Goal: Complete application form

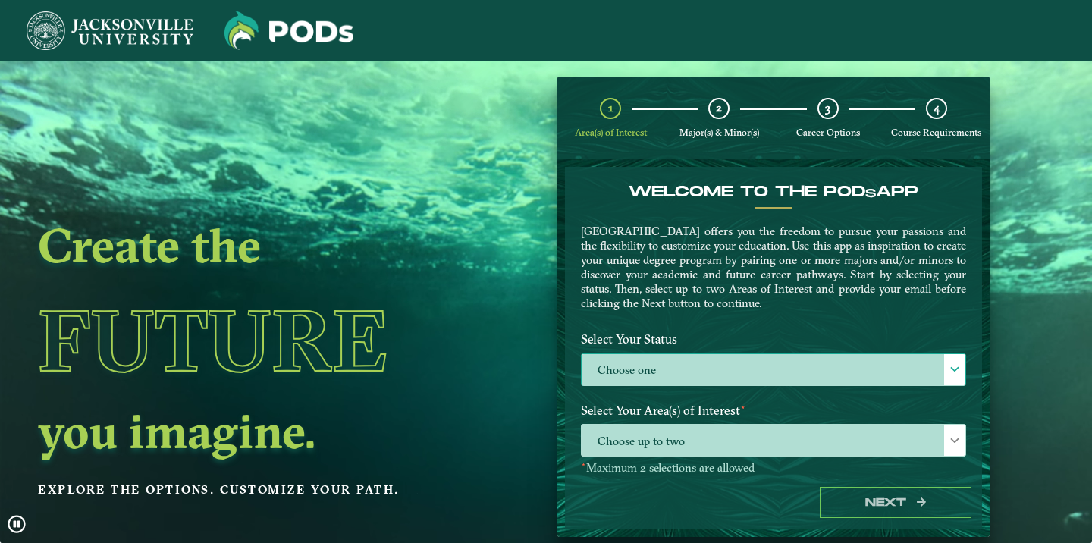
click at [634, 365] on label "Choose one" at bounding box center [774, 370] width 384 height 33
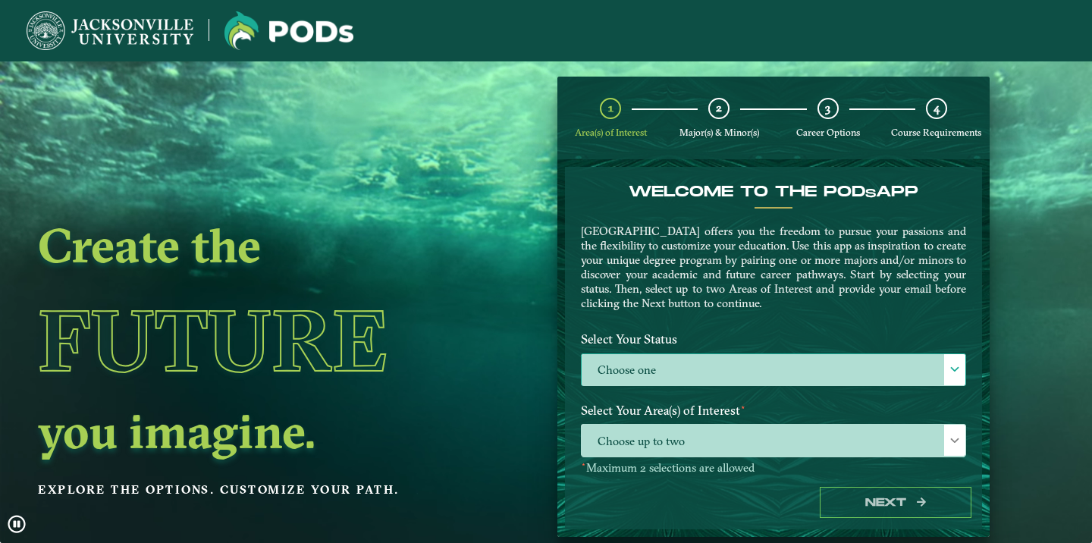
scroll to position [9, 68]
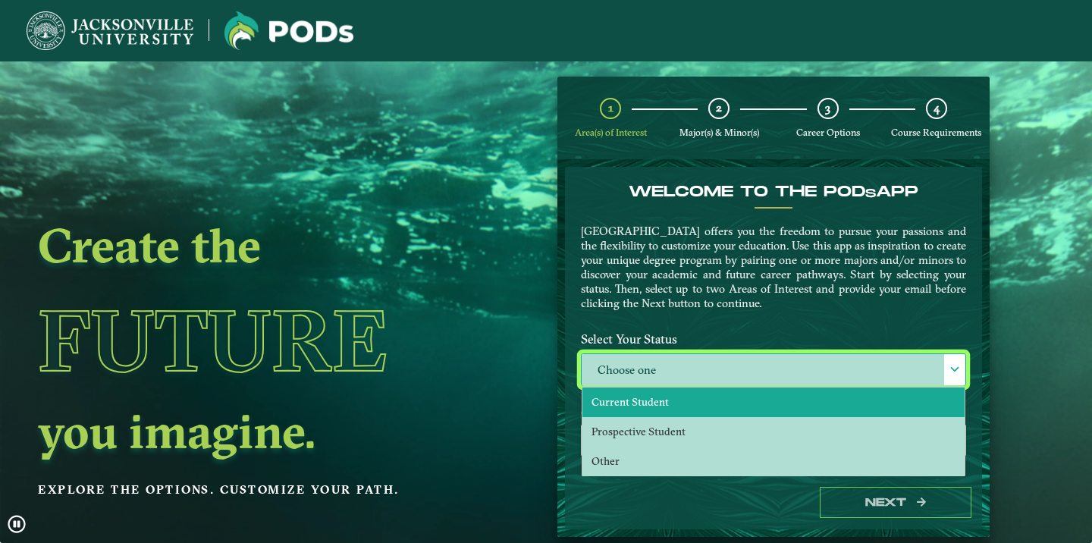
click at [634, 403] on span "Current Student" at bounding box center [629, 402] width 77 height 14
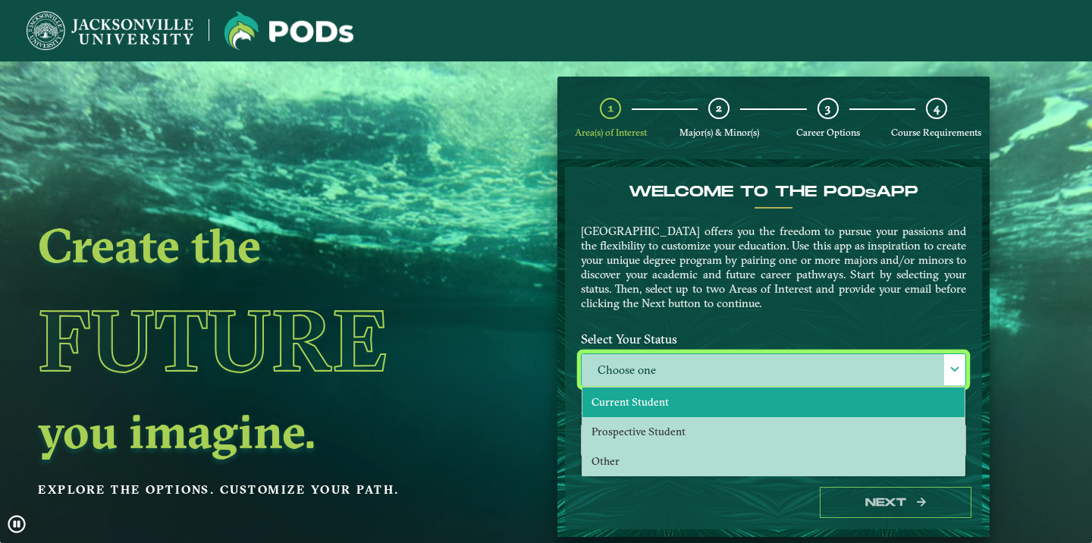
select select "[object Object]"
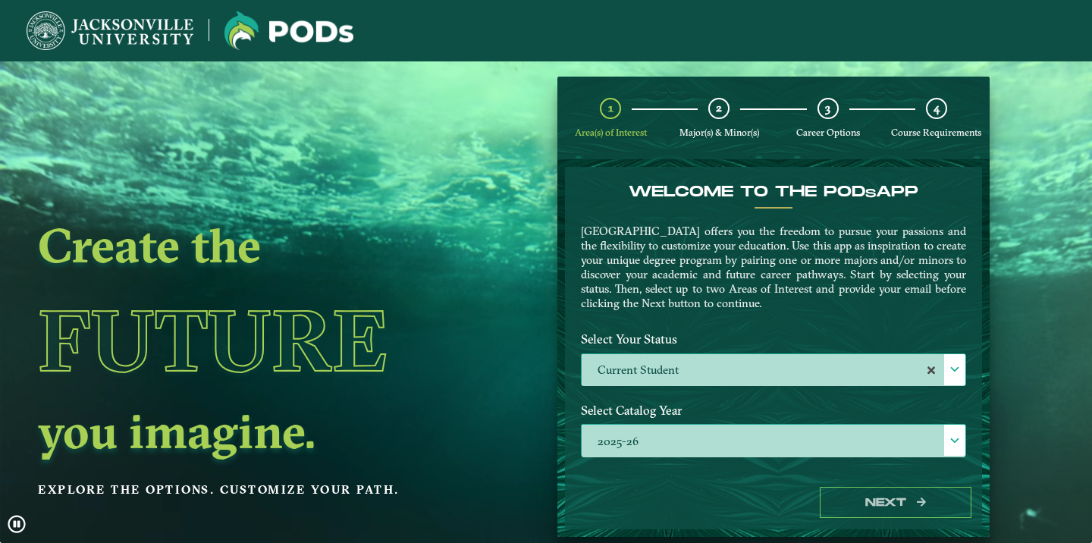
click at [637, 436] on label "2025-26" at bounding box center [774, 441] width 384 height 33
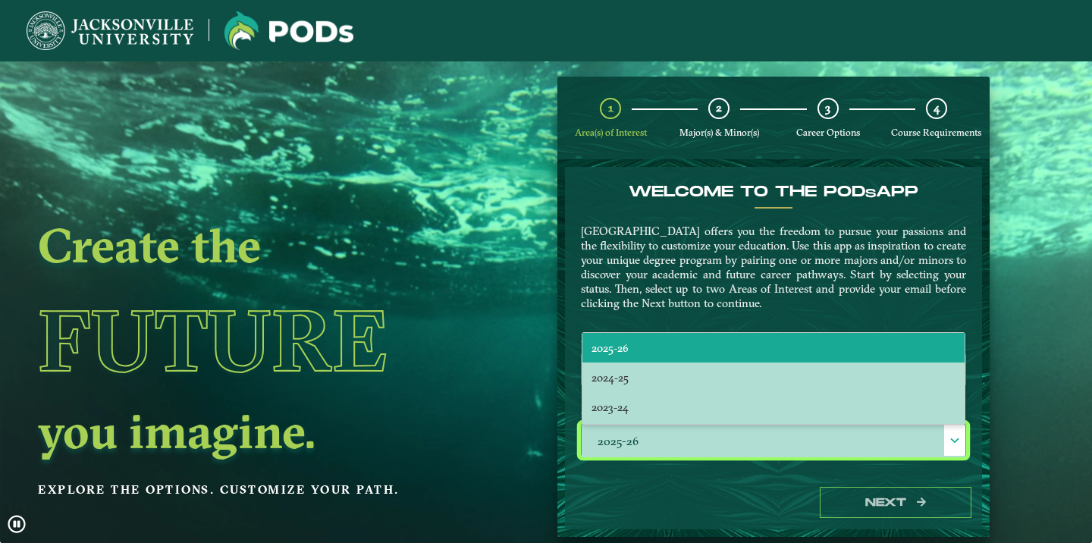
click at [622, 350] on span "2025-26" at bounding box center [609, 348] width 37 height 14
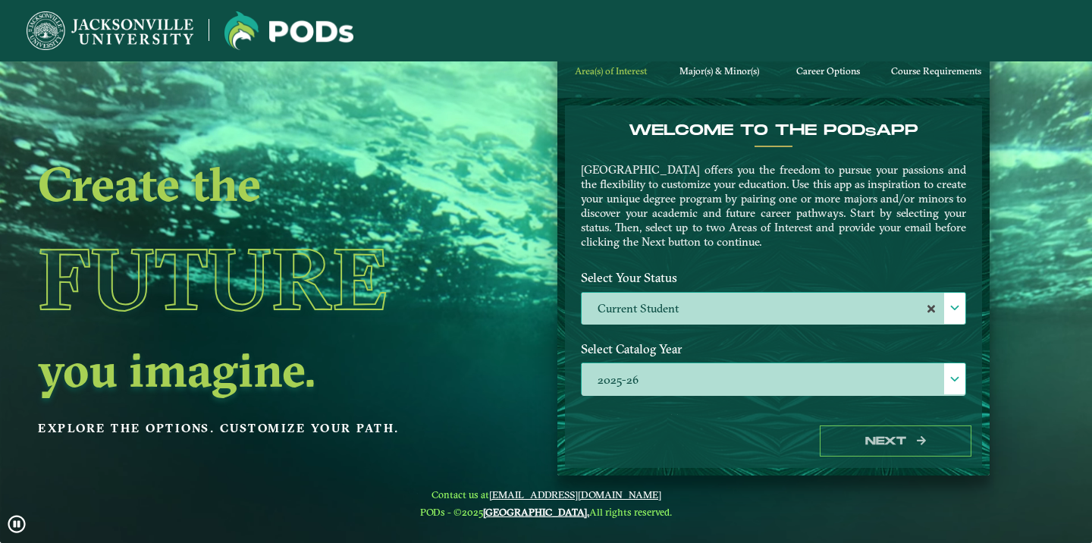
scroll to position [44, 0]
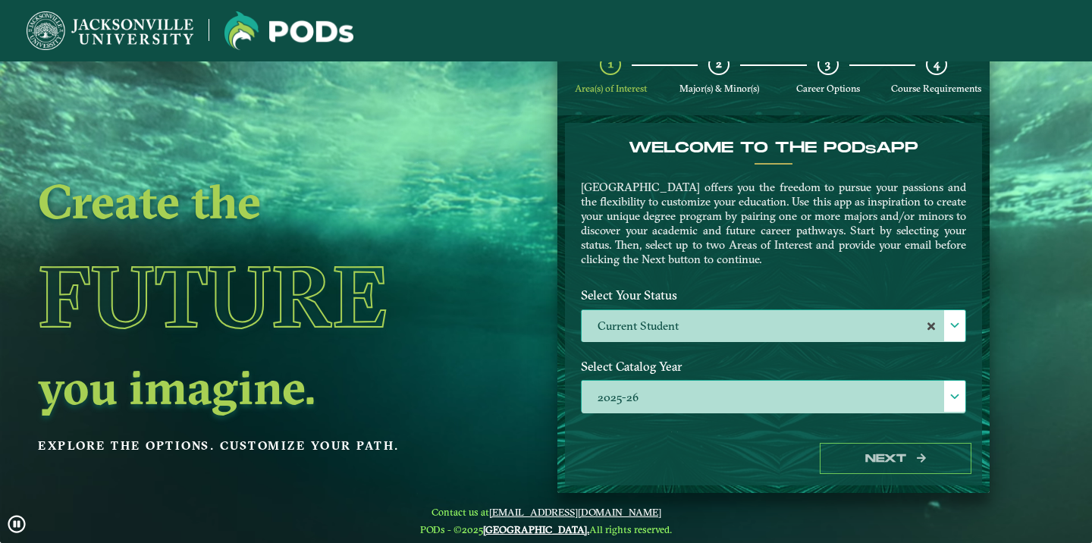
click at [949, 391] on span at bounding box center [954, 396] width 11 height 11
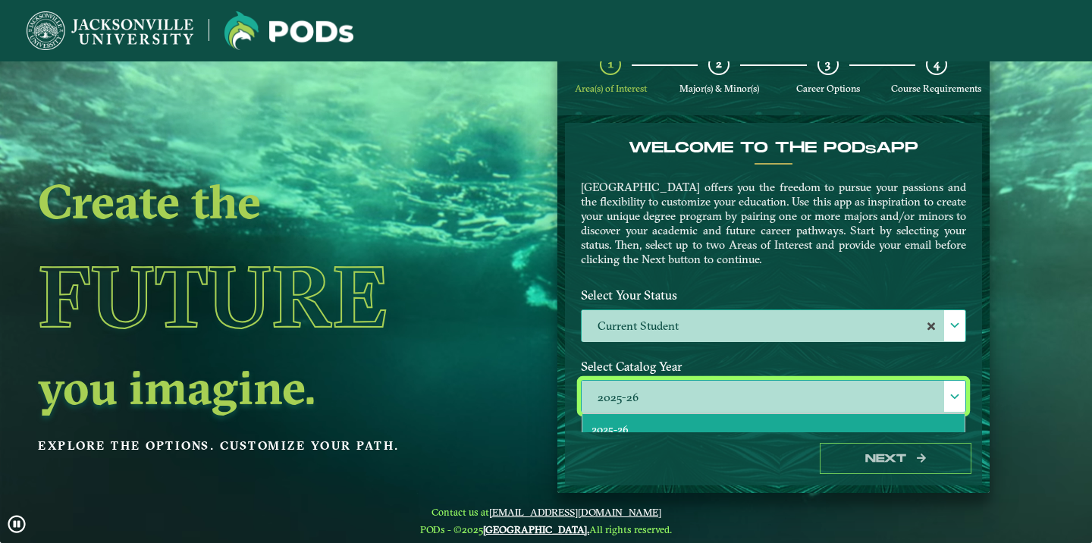
scroll to position [9, 68]
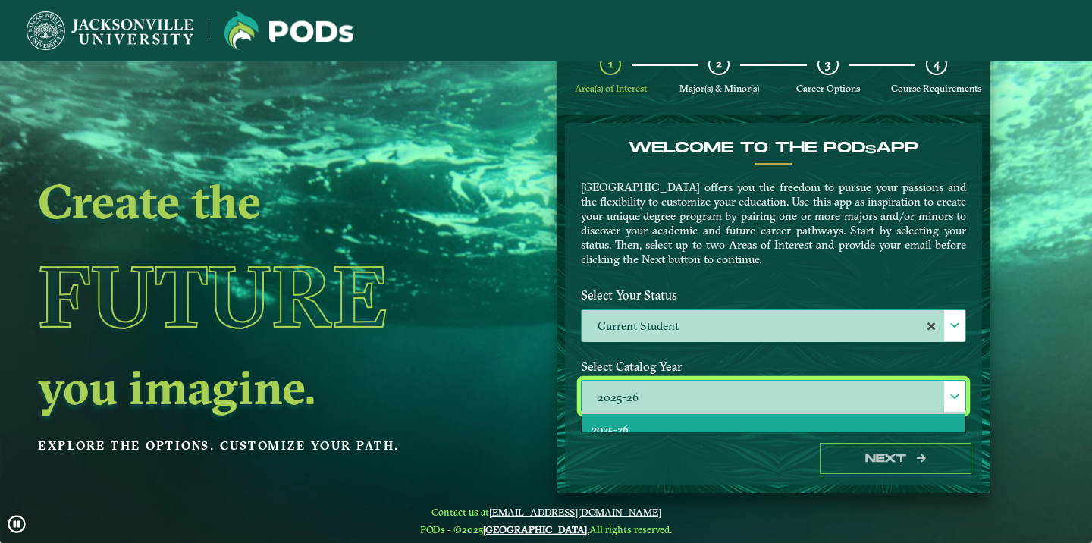
click at [842, 427] on li "2025-26" at bounding box center [773, 429] width 382 height 30
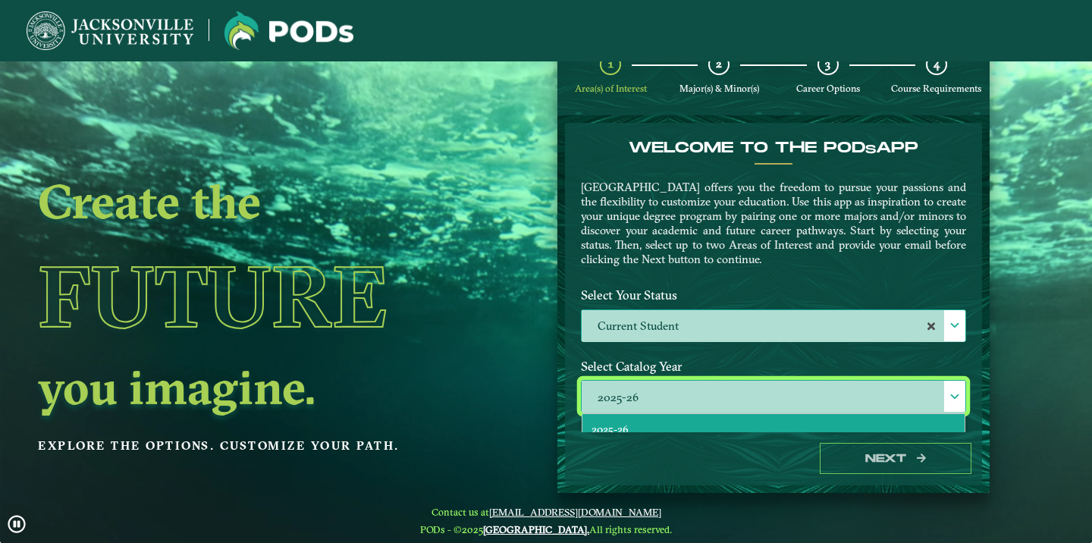
scroll to position [8, 68]
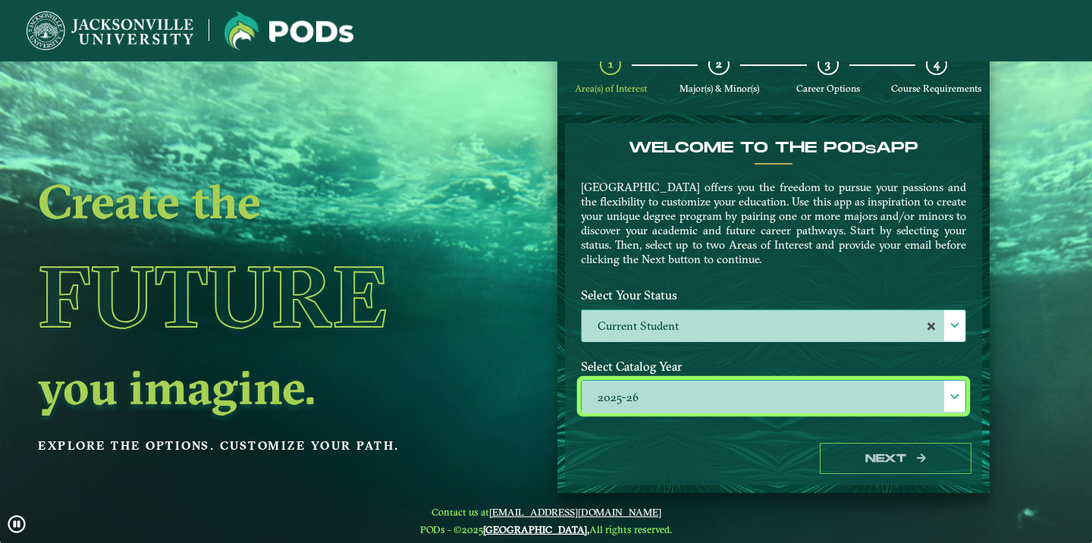
click at [765, 336] on label "Current Student" at bounding box center [774, 326] width 384 height 33
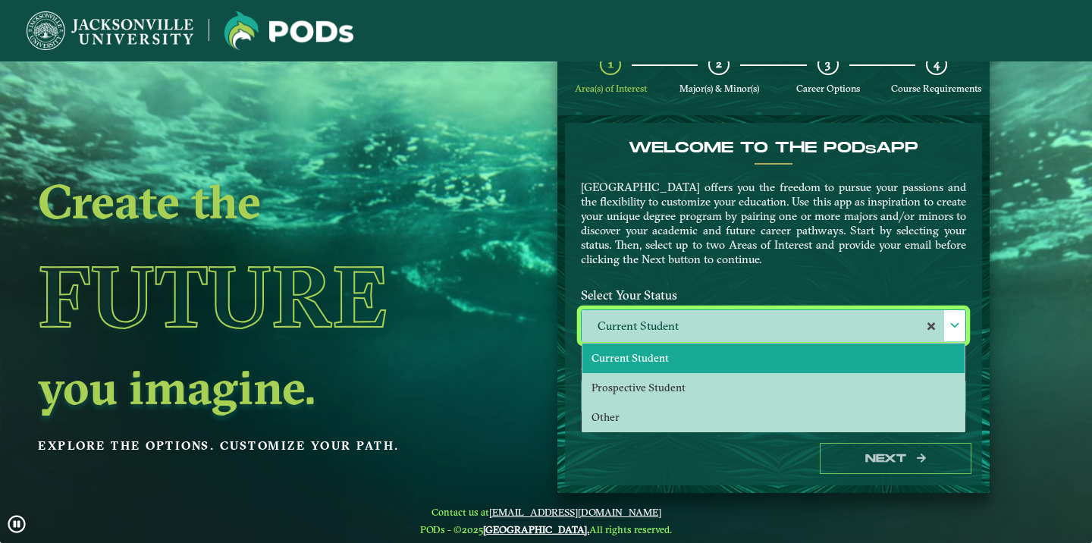
click at [731, 363] on li "Current Student" at bounding box center [773, 358] width 382 height 30
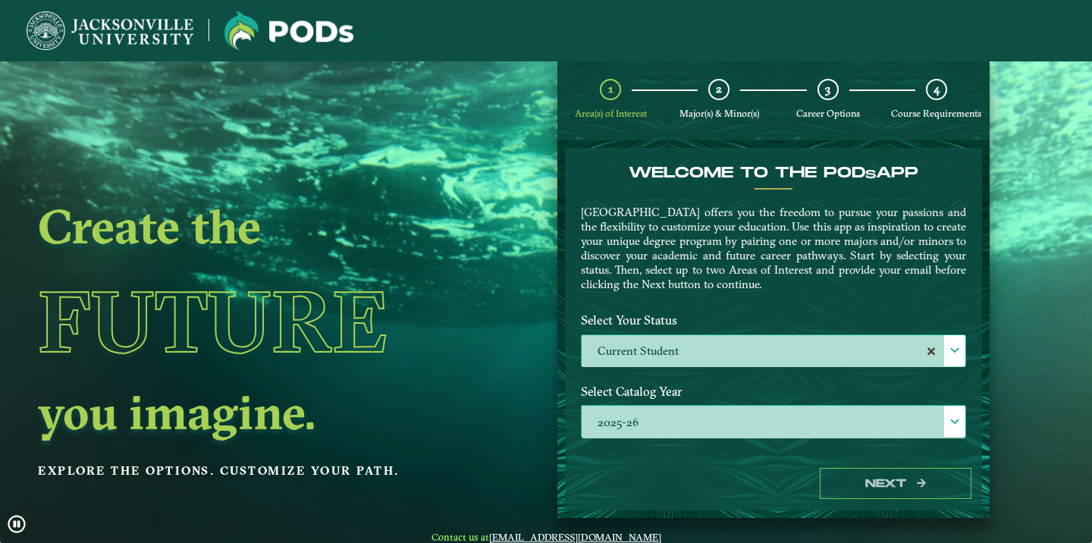
scroll to position [14, 0]
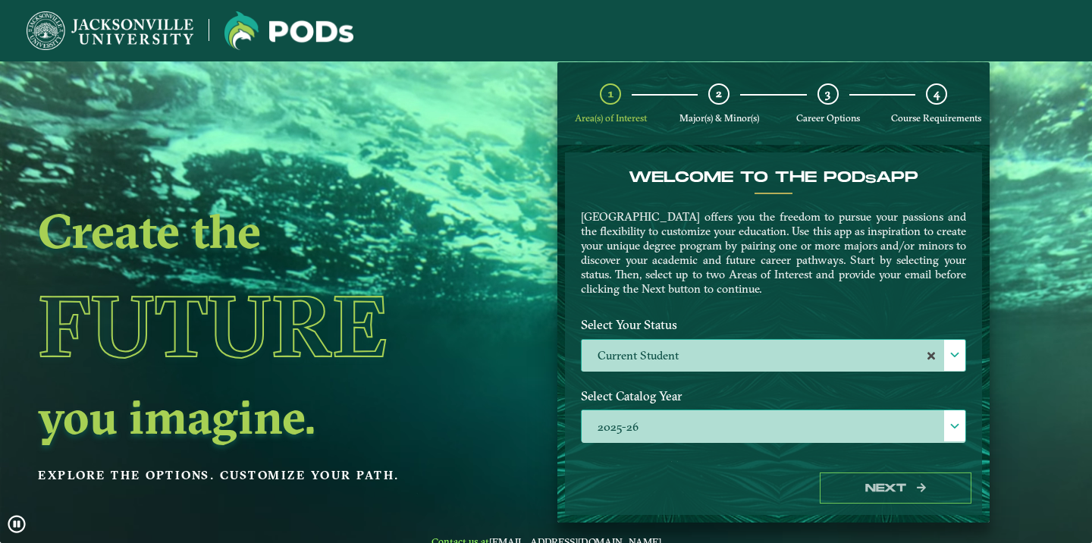
click at [716, 95] on span "2" at bounding box center [719, 93] width 6 height 14
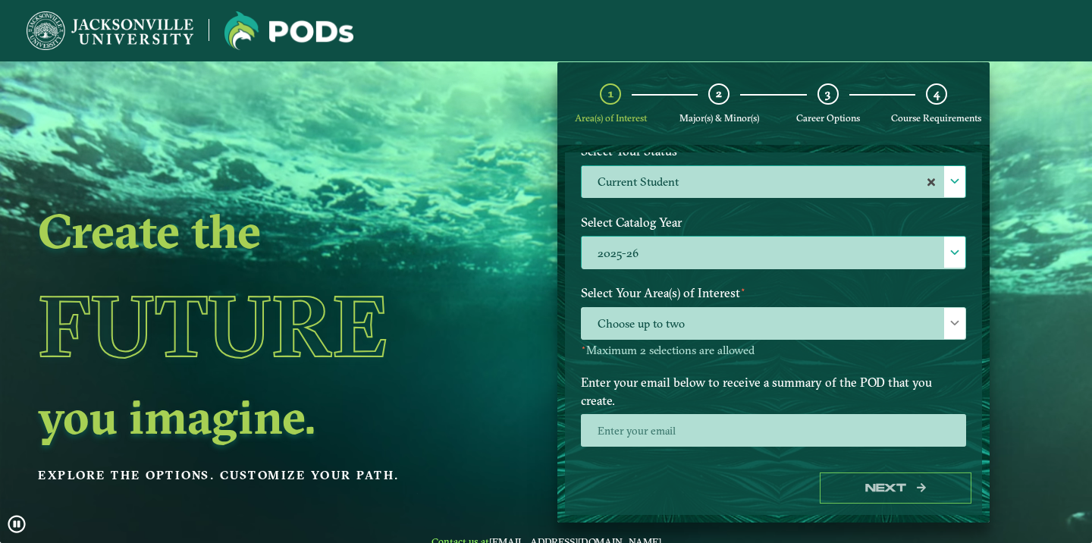
scroll to position [173, 0]
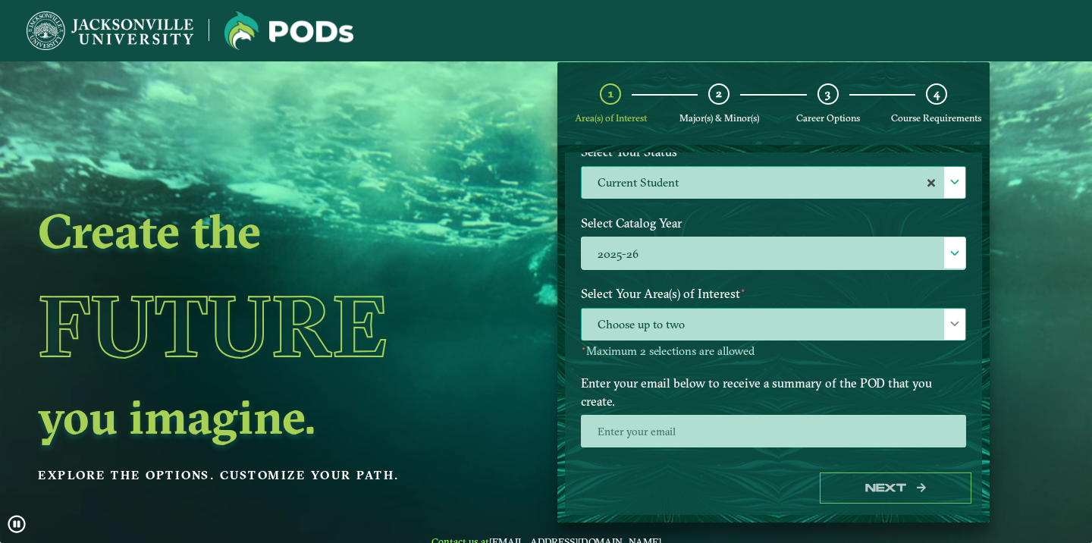
click at [611, 326] on span "Choose up to two" at bounding box center [774, 325] width 384 height 33
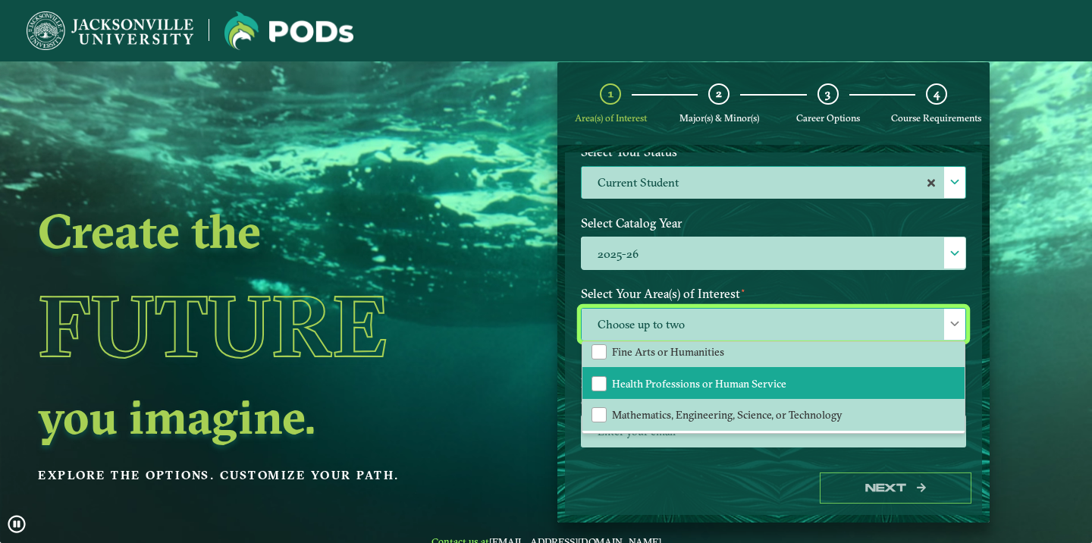
scroll to position [103, 0]
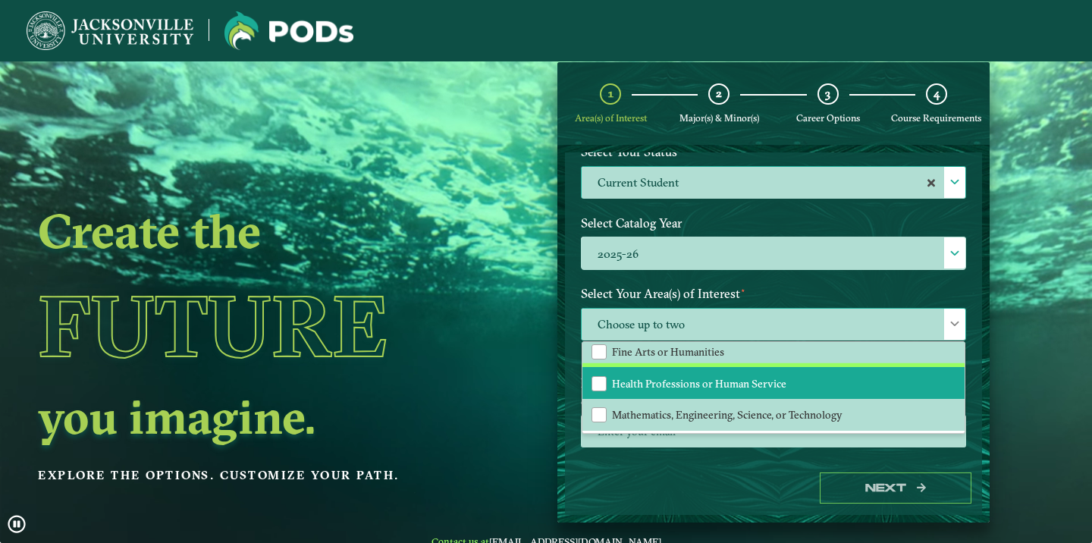
click at [616, 384] on span "Health Professions or Human Service" at bounding box center [699, 384] width 174 height 14
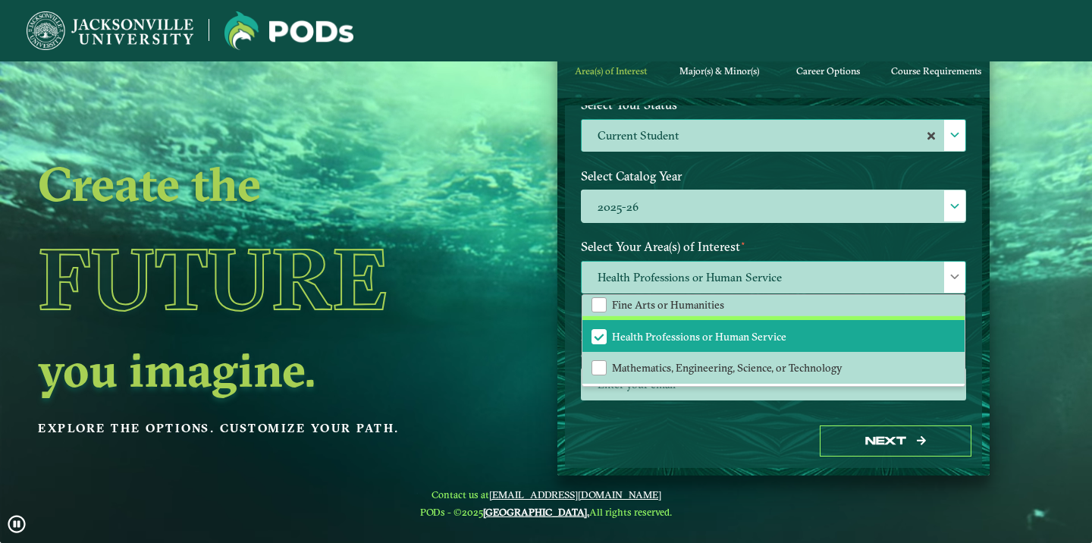
scroll to position [61, 0]
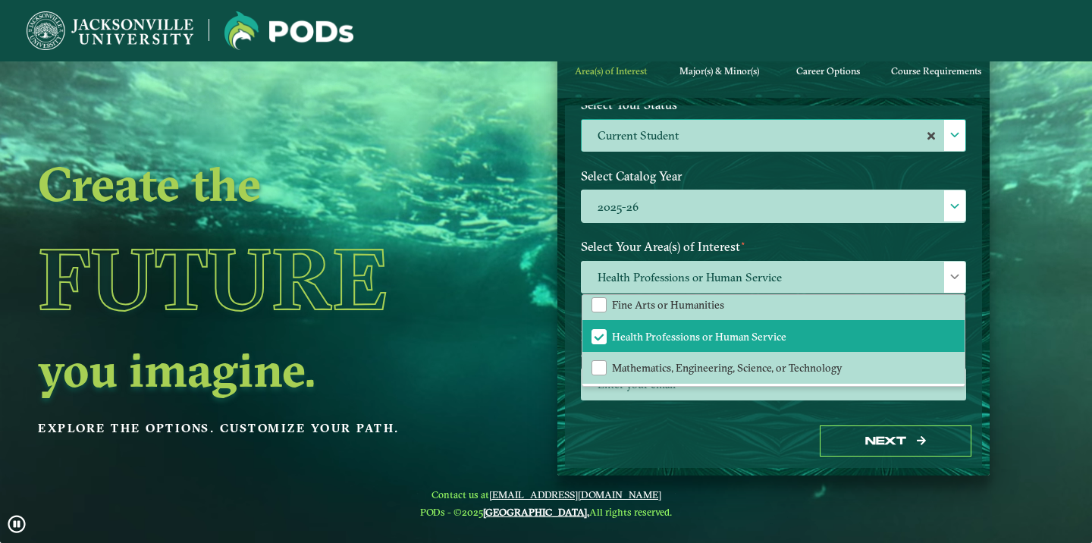
click at [724, 433] on div "Next" at bounding box center [773, 441] width 417 height 52
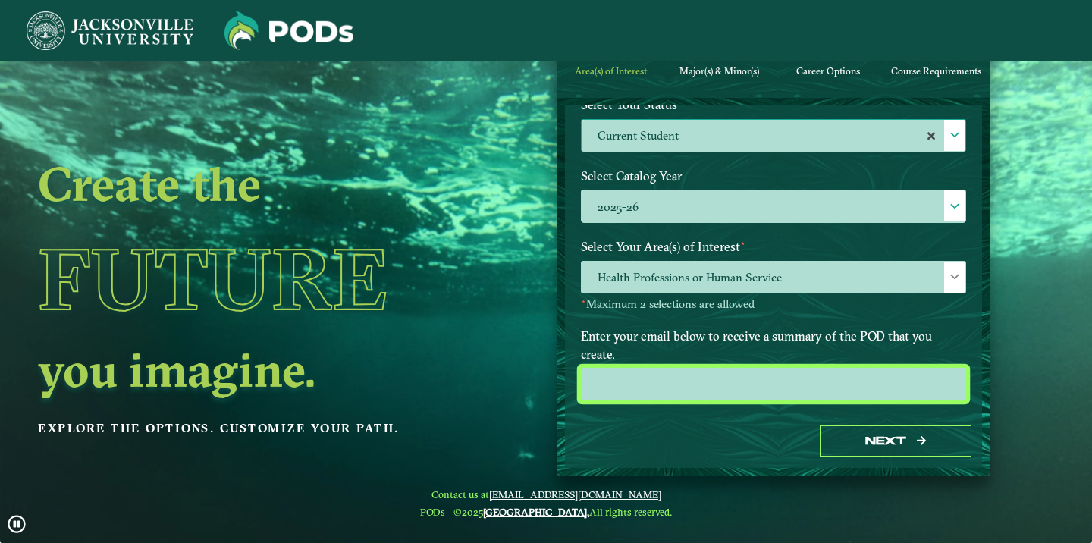
click at [683, 368] on input "email" at bounding box center [773, 384] width 385 height 33
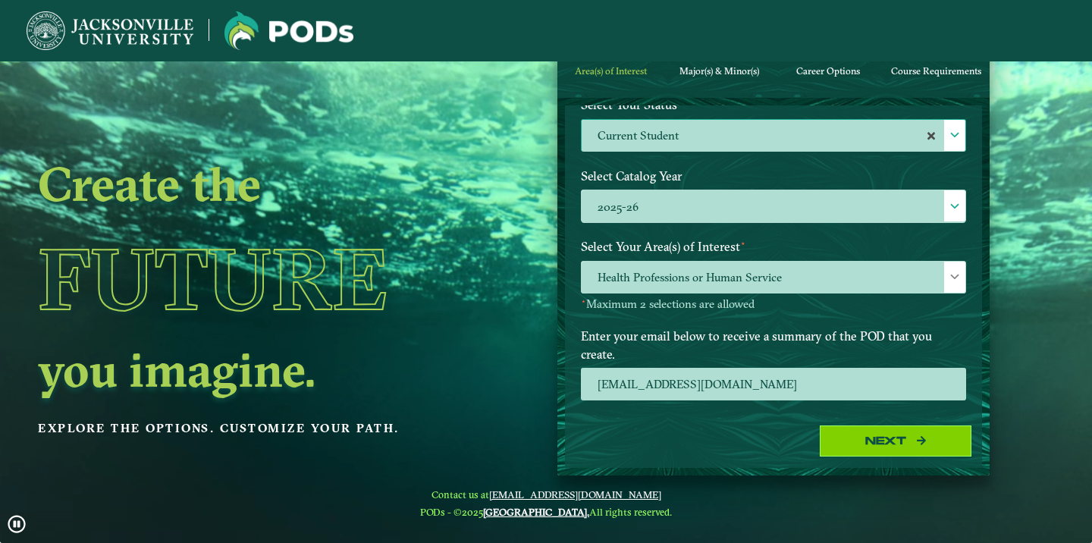
type input "[EMAIL_ADDRESS][DOMAIN_NAME]"
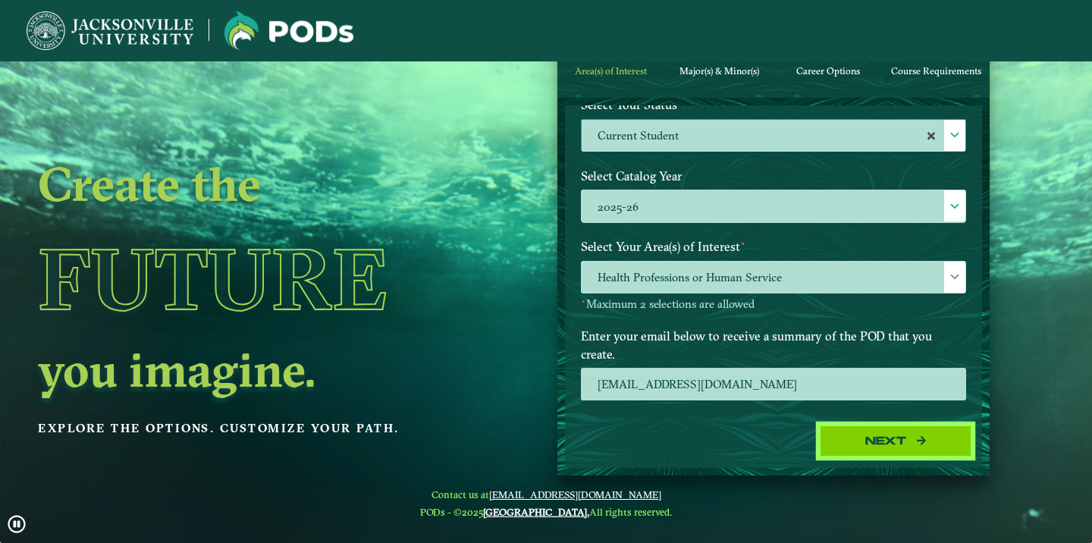
click at [879, 440] on button "Next" at bounding box center [896, 440] width 152 height 31
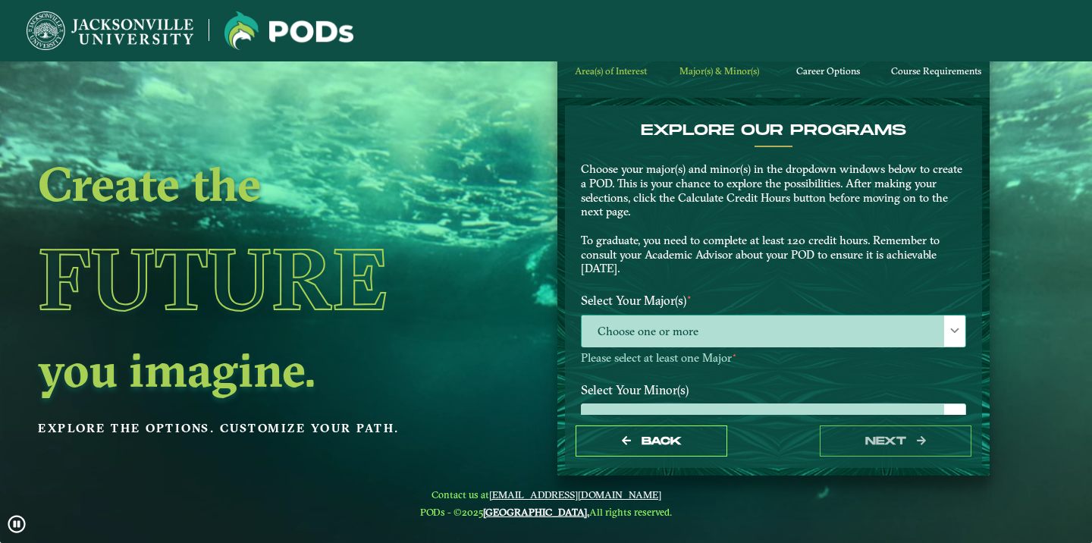
click at [679, 319] on span "Choose one or more" at bounding box center [774, 331] width 384 height 33
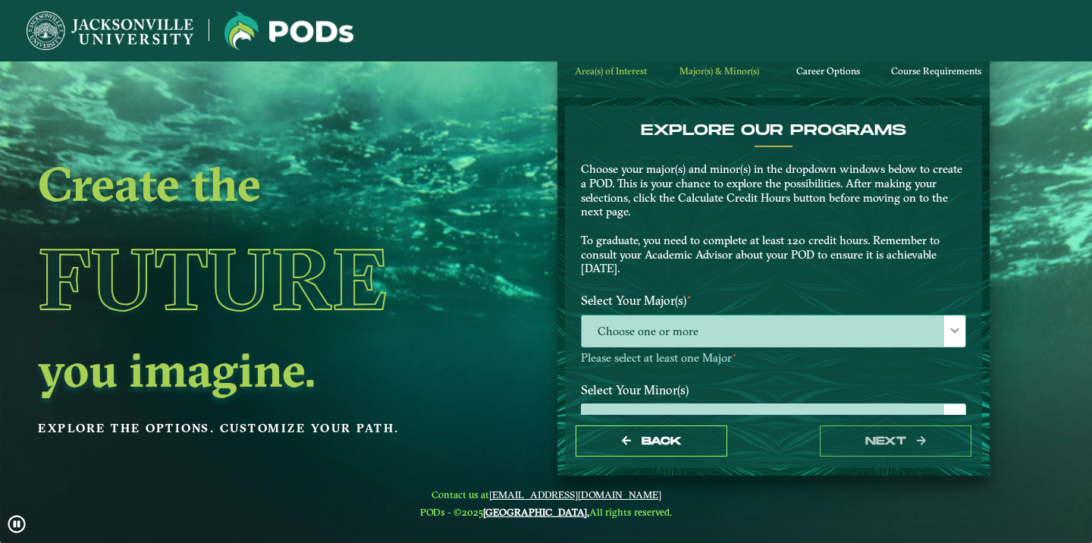
scroll to position [9, 68]
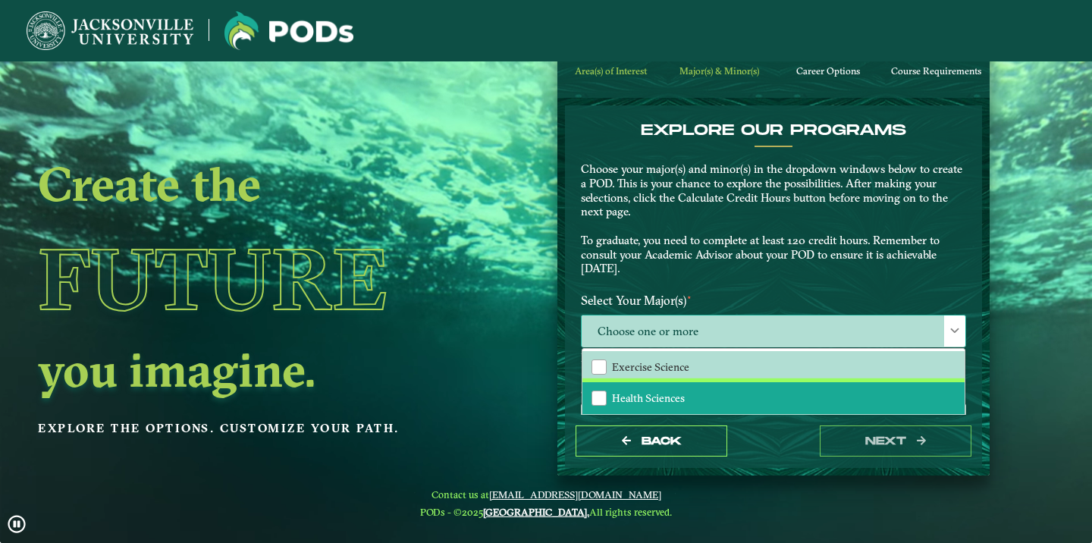
click at [665, 391] on span "Health Sciences" at bounding box center [648, 398] width 73 height 14
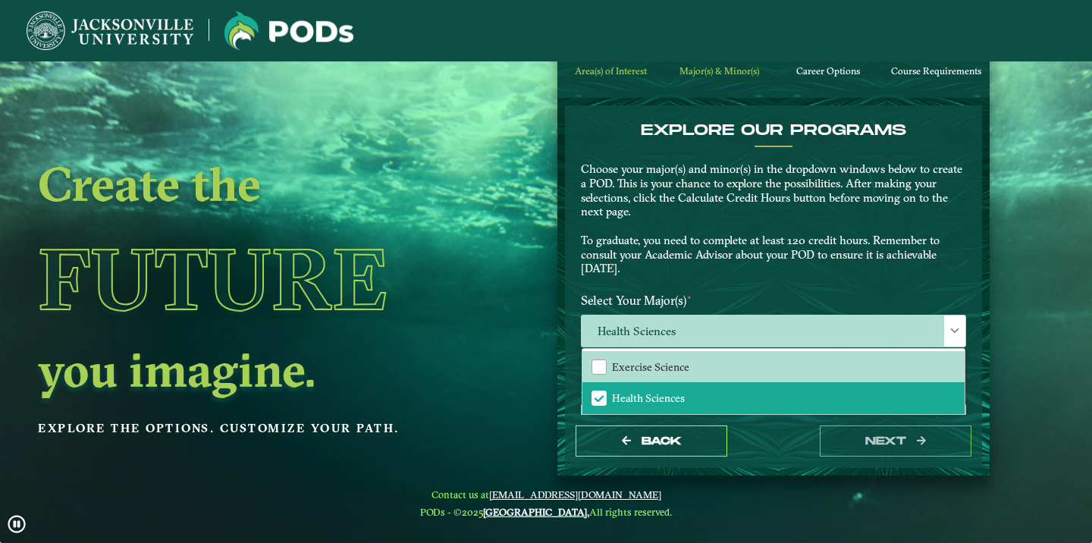
click at [601, 280] on div "EXPLORE OUR PROGRAMS Choose your major(s) and minor(s) in the dropdown windows …" at bounding box center [773, 203] width 408 height 165
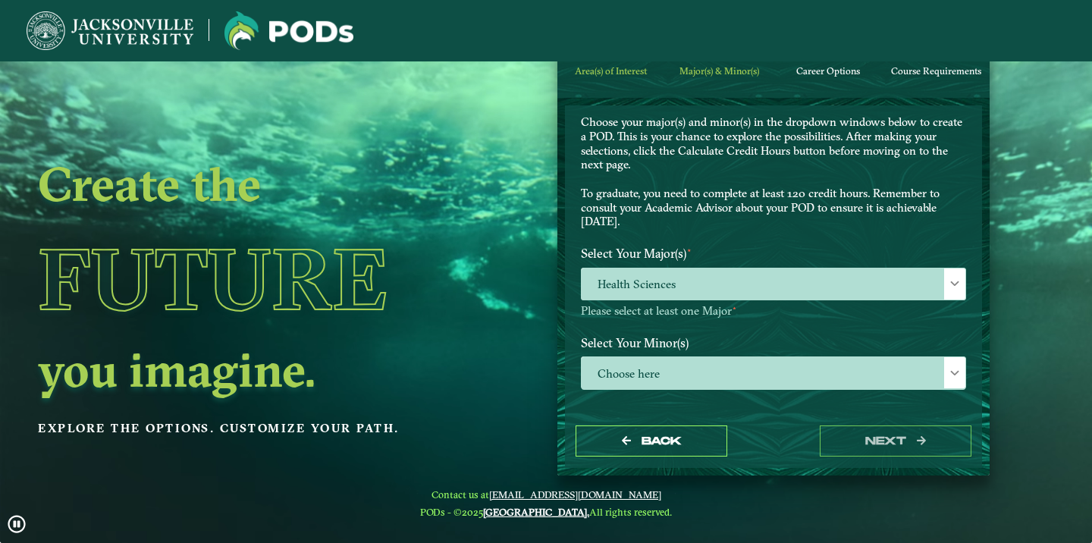
scroll to position [58, 0]
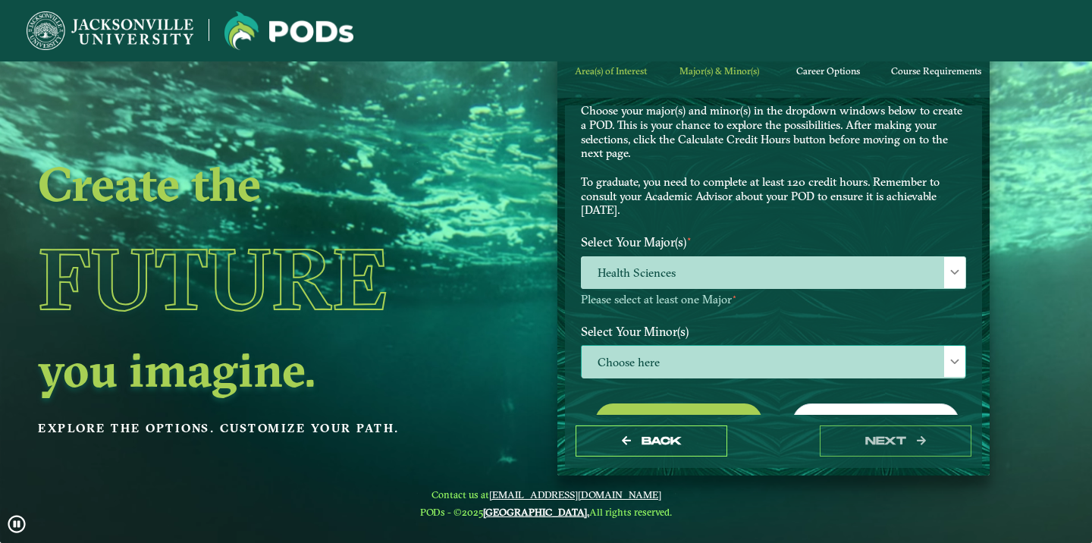
click at [621, 346] on span "Choose here" at bounding box center [774, 362] width 384 height 33
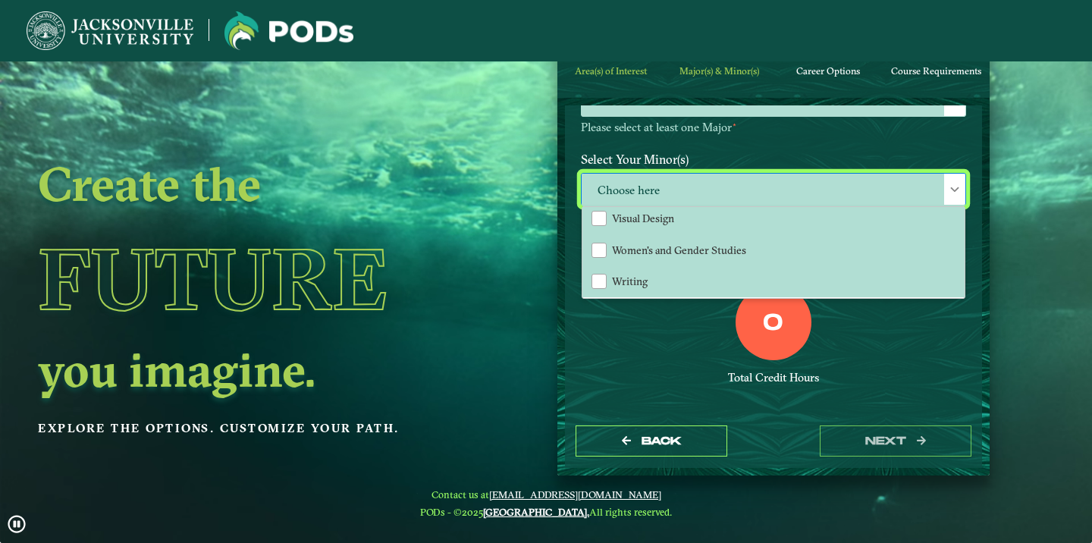
scroll to position [230, 0]
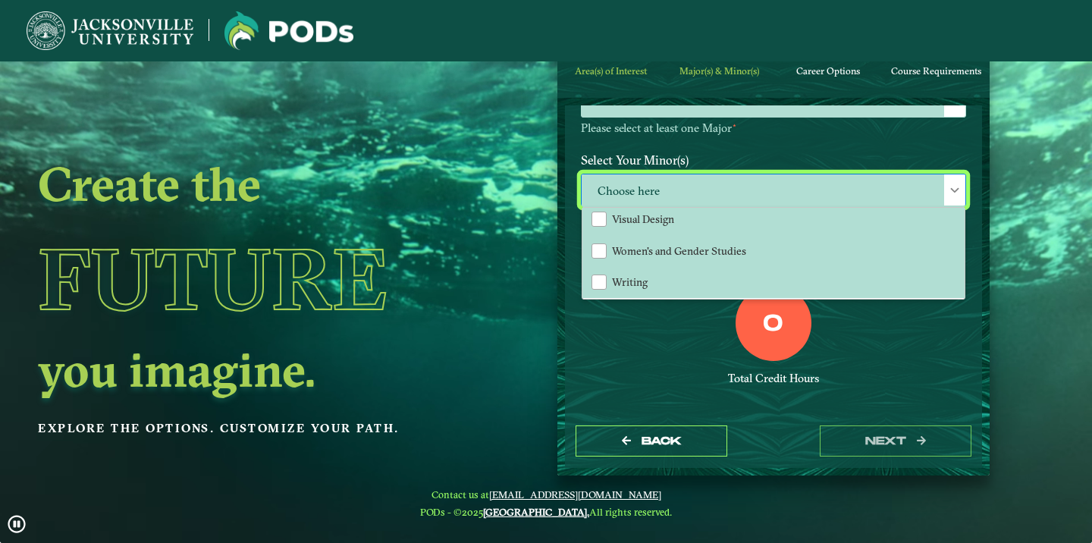
click at [612, 328] on div "0 Total Credit Hours" at bounding box center [773, 349] width 408 height 129
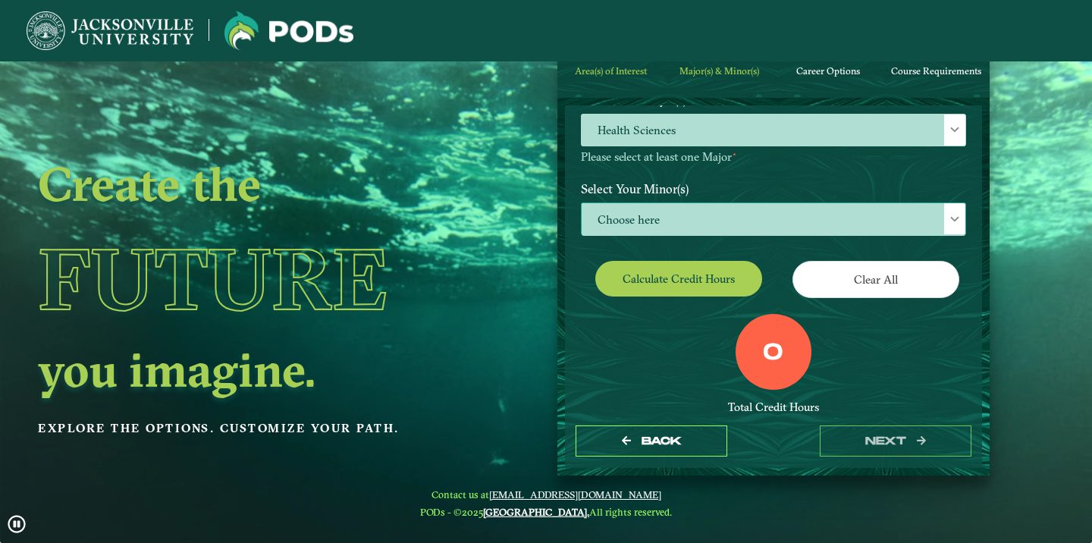
scroll to position [198, 0]
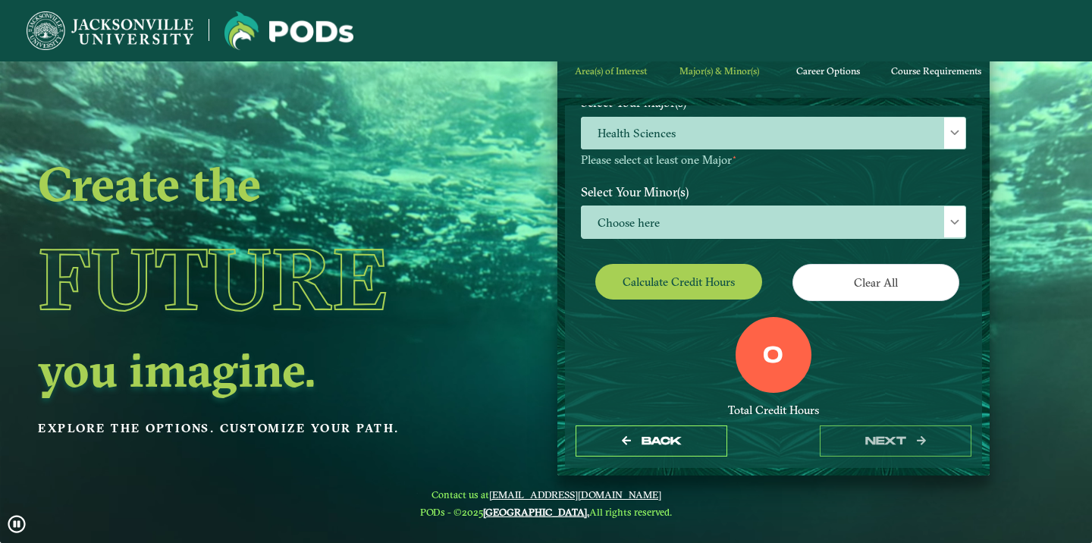
click at [688, 271] on button "Calculate credit hours" at bounding box center [678, 282] width 167 height 36
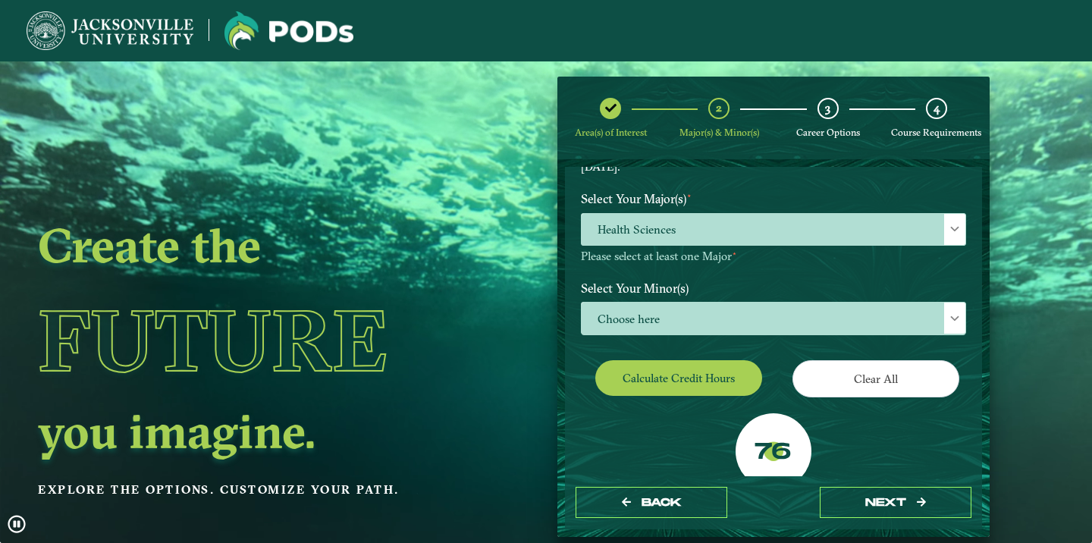
scroll to position [162, 0]
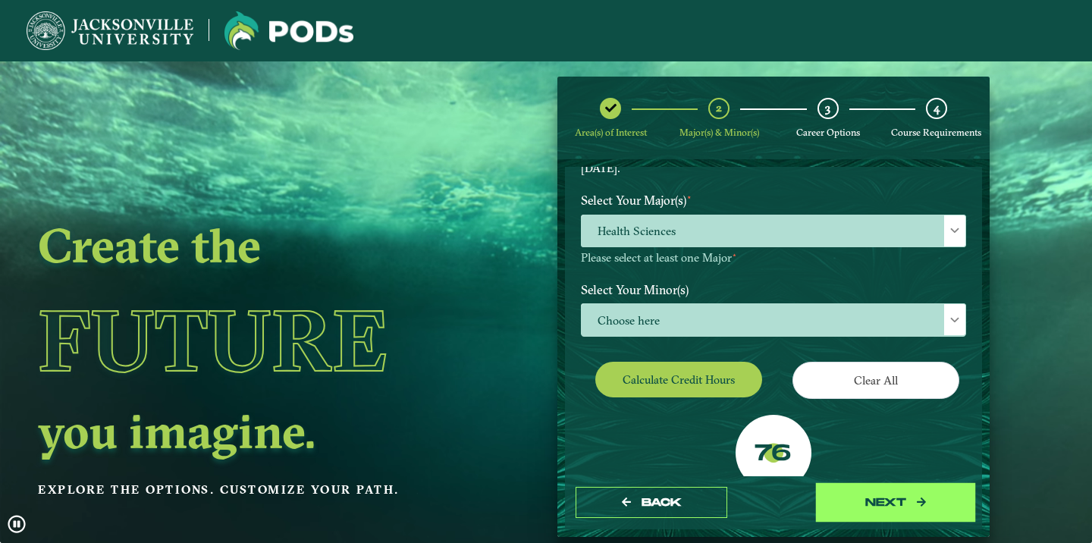
click at [873, 500] on button "next" at bounding box center [896, 502] width 152 height 31
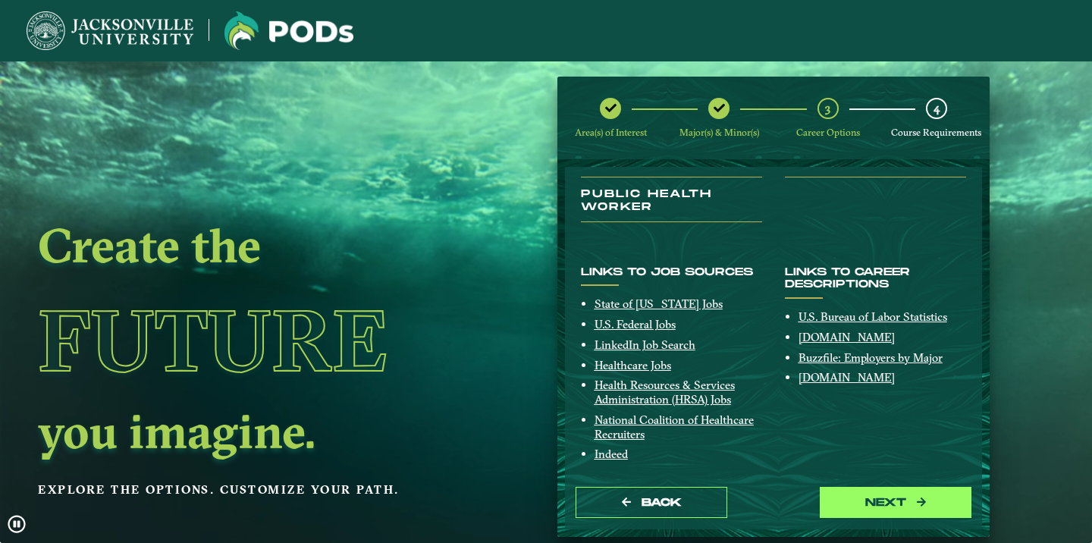
scroll to position [257, 0]
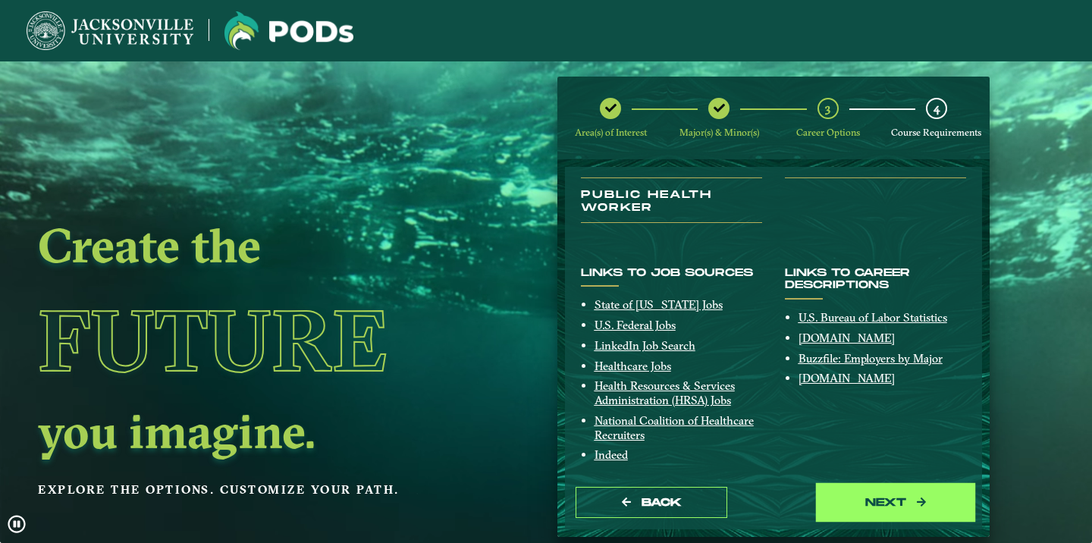
click at [900, 505] on button "next" at bounding box center [896, 502] width 152 height 31
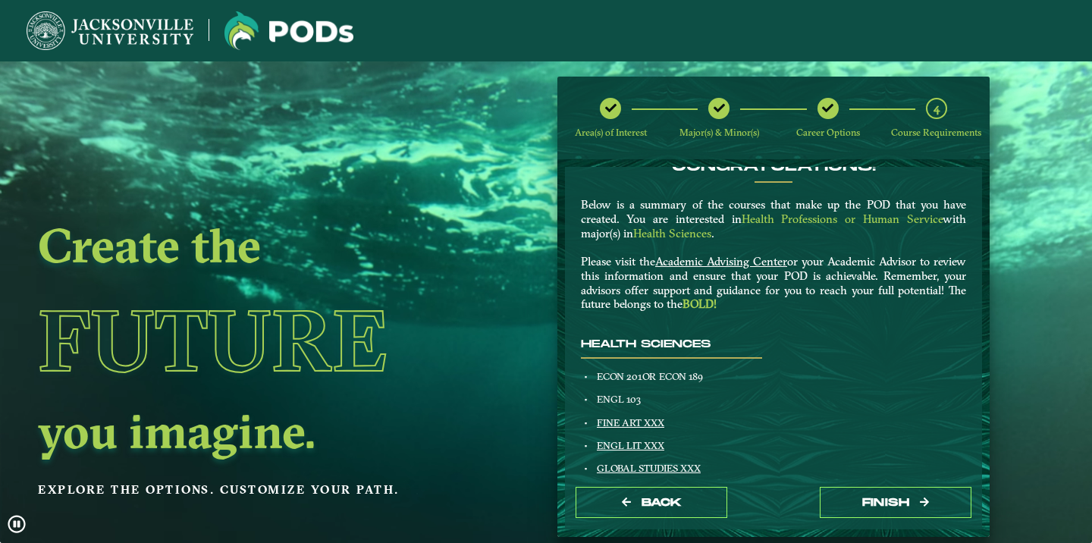
scroll to position [0, 0]
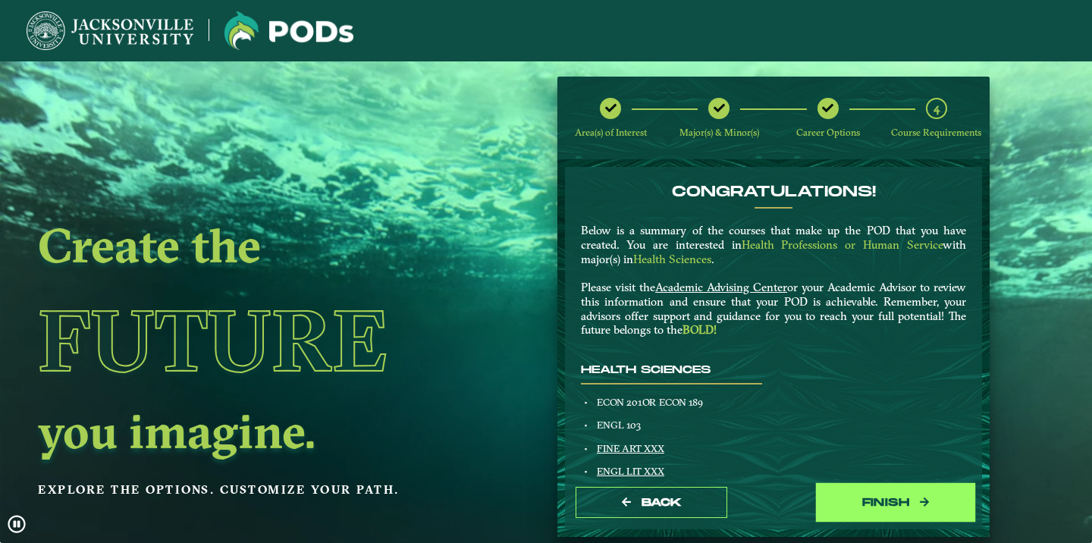
click at [873, 495] on button "Finish" at bounding box center [896, 502] width 152 height 31
